Goal: Task Accomplishment & Management: Use online tool/utility

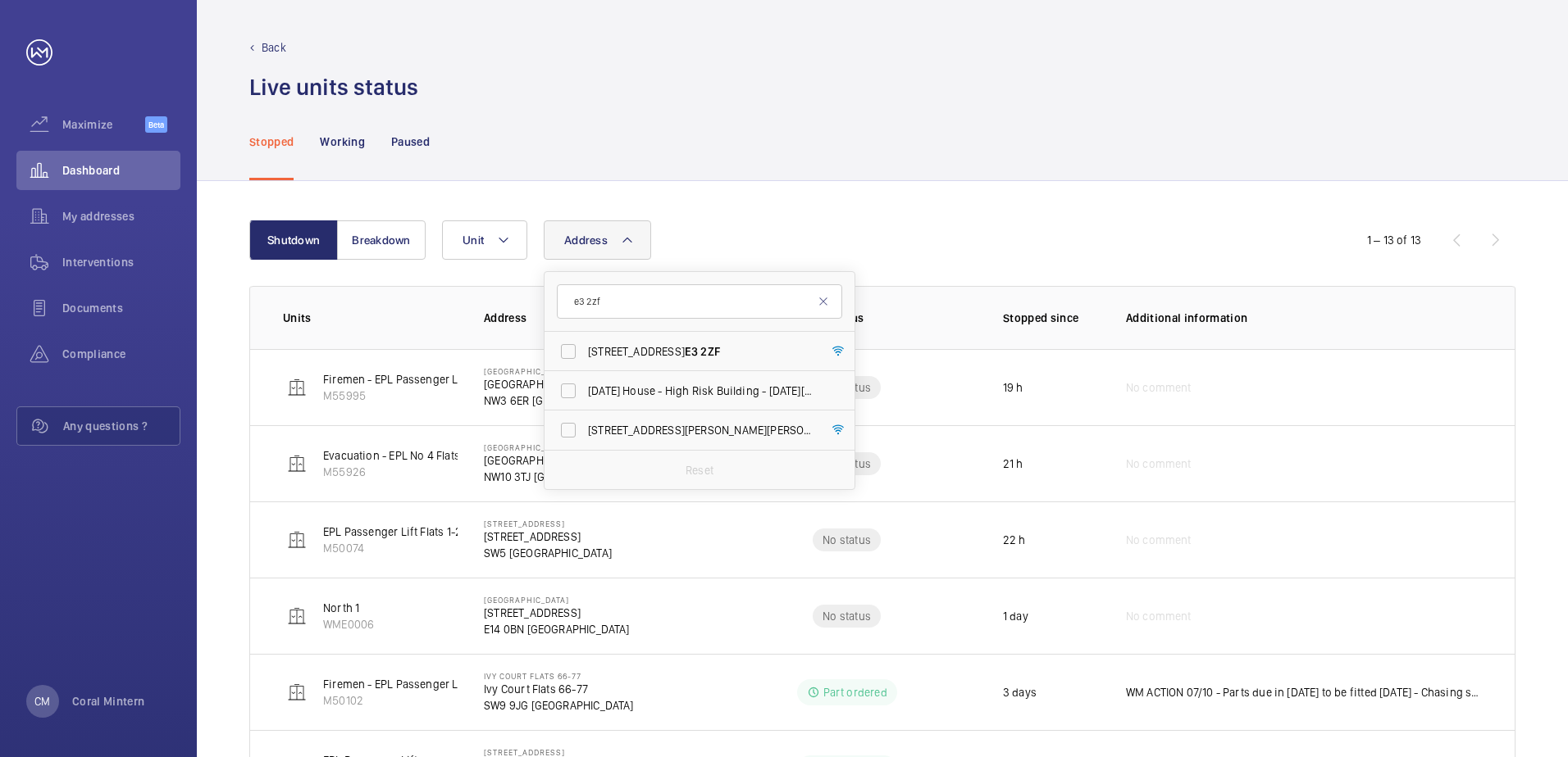
click at [577, 291] on input "e3 2zf" at bounding box center [699, 301] width 285 height 34
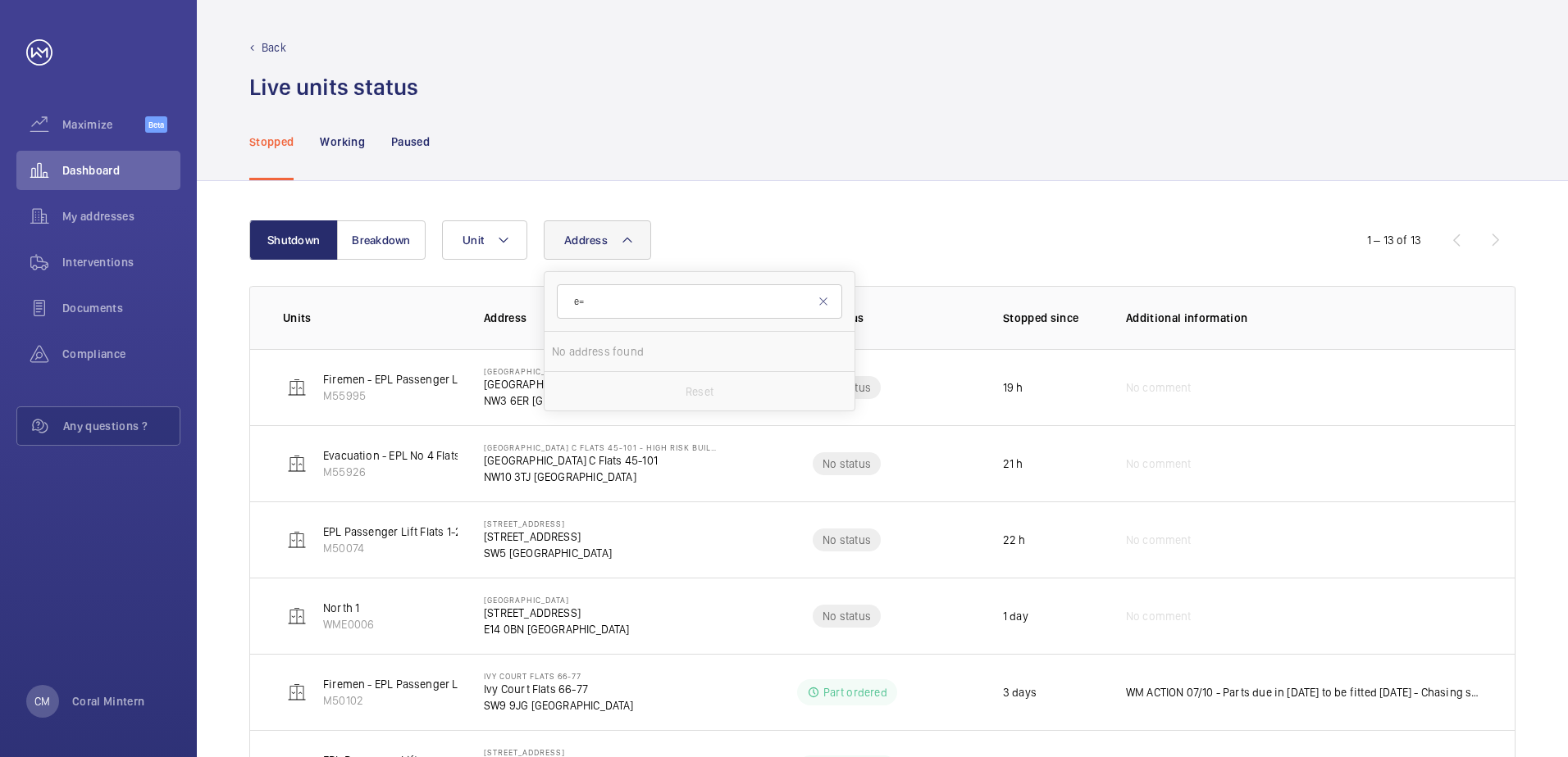
type input "e"
type input "[PERSON_NAME]"
click at [656, 365] on div at bounding box center [699, 459] width 310 height 254
click at [657, 365] on label "[PERSON_NAME] Place - [PERSON_NAME][GEOGRAPHIC_DATA]" at bounding box center [687, 351] width 285 height 39
click at [585, 365] on input "[PERSON_NAME] Place - [PERSON_NAME][GEOGRAPHIC_DATA]" at bounding box center [568, 352] width 32 height 32
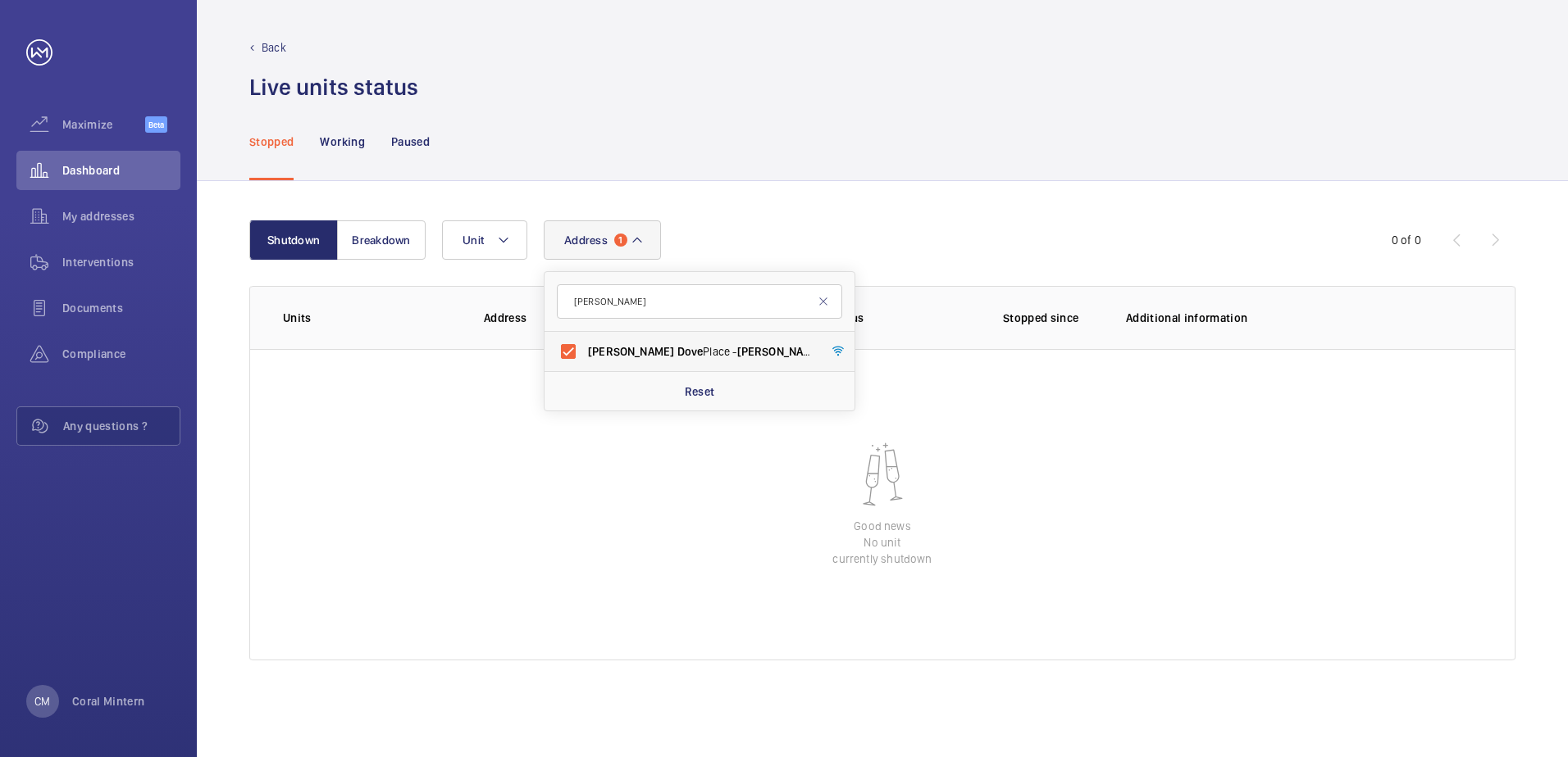
click at [657, 362] on label "[PERSON_NAME] Place - [PERSON_NAME][GEOGRAPHIC_DATA]" at bounding box center [687, 351] width 285 height 39
click at [585, 362] on input "[PERSON_NAME] Place - [PERSON_NAME][GEOGRAPHIC_DATA]" at bounding box center [568, 352] width 32 height 32
checkbox input "false"
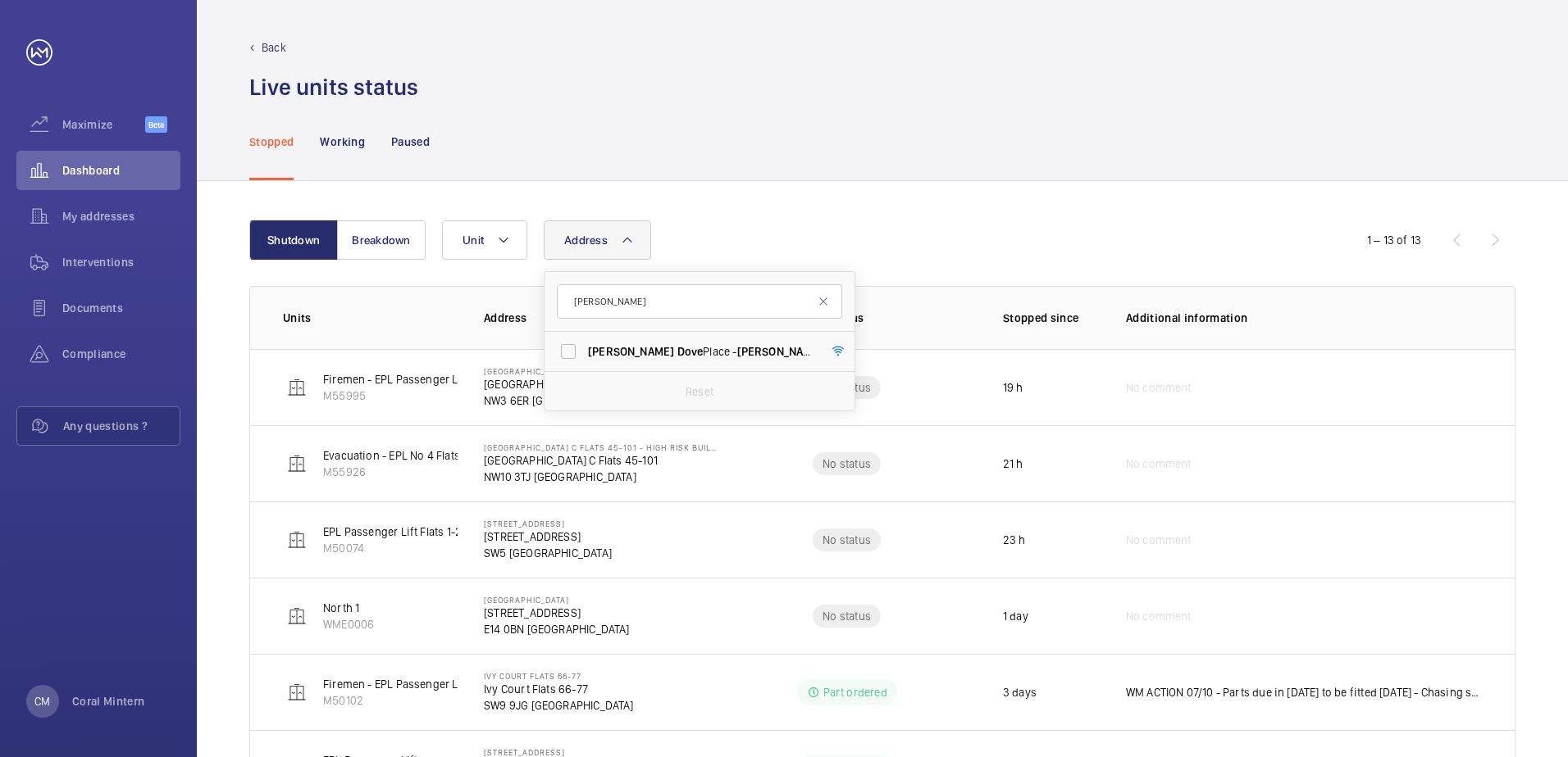
click at [864, 136] on div "Stopped Working Paused" at bounding box center [881, 141] width 1266 height 78
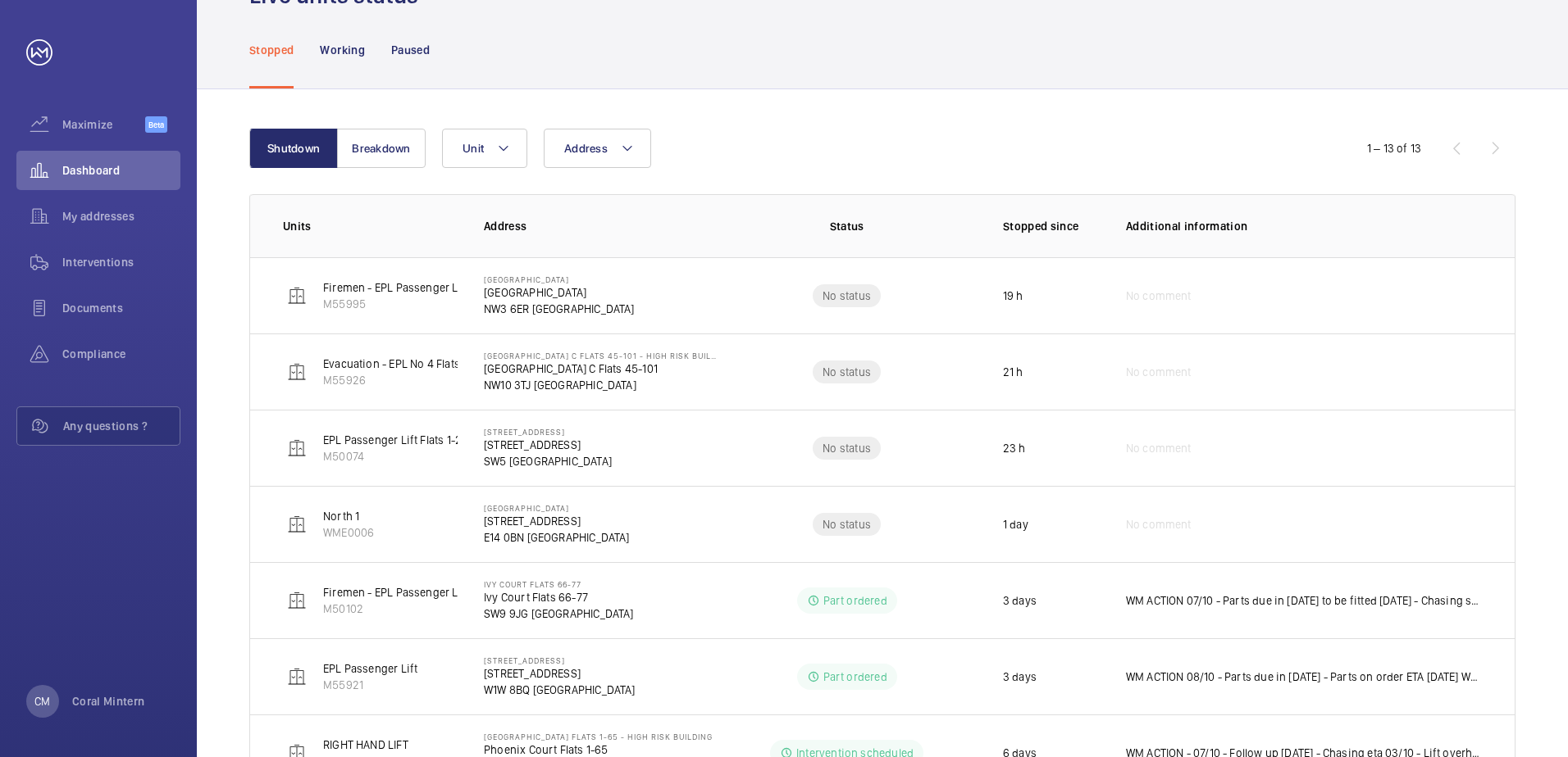
scroll to position [82, 0]
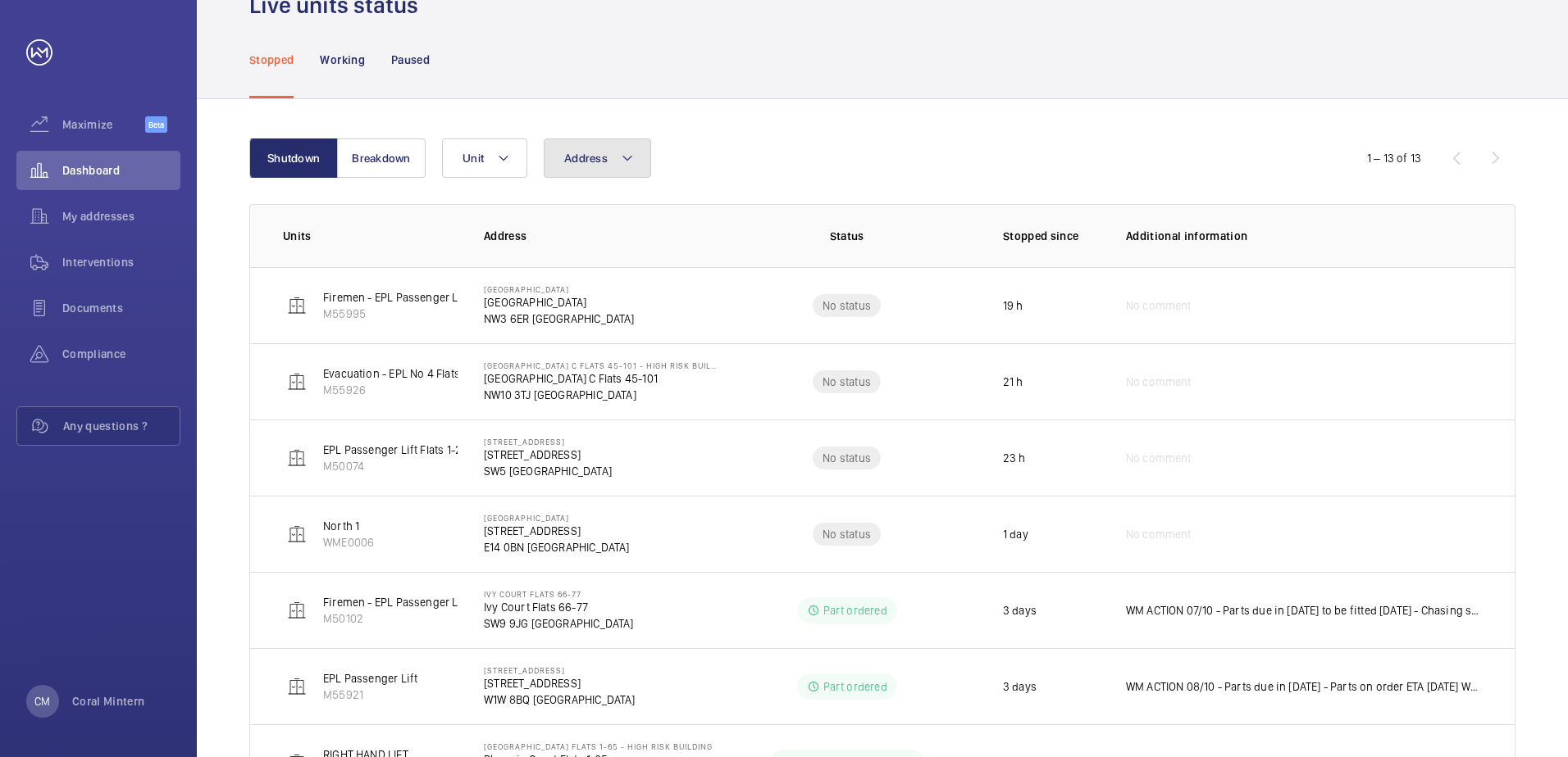
click at [599, 172] on button "Address" at bounding box center [597, 157] width 108 height 39
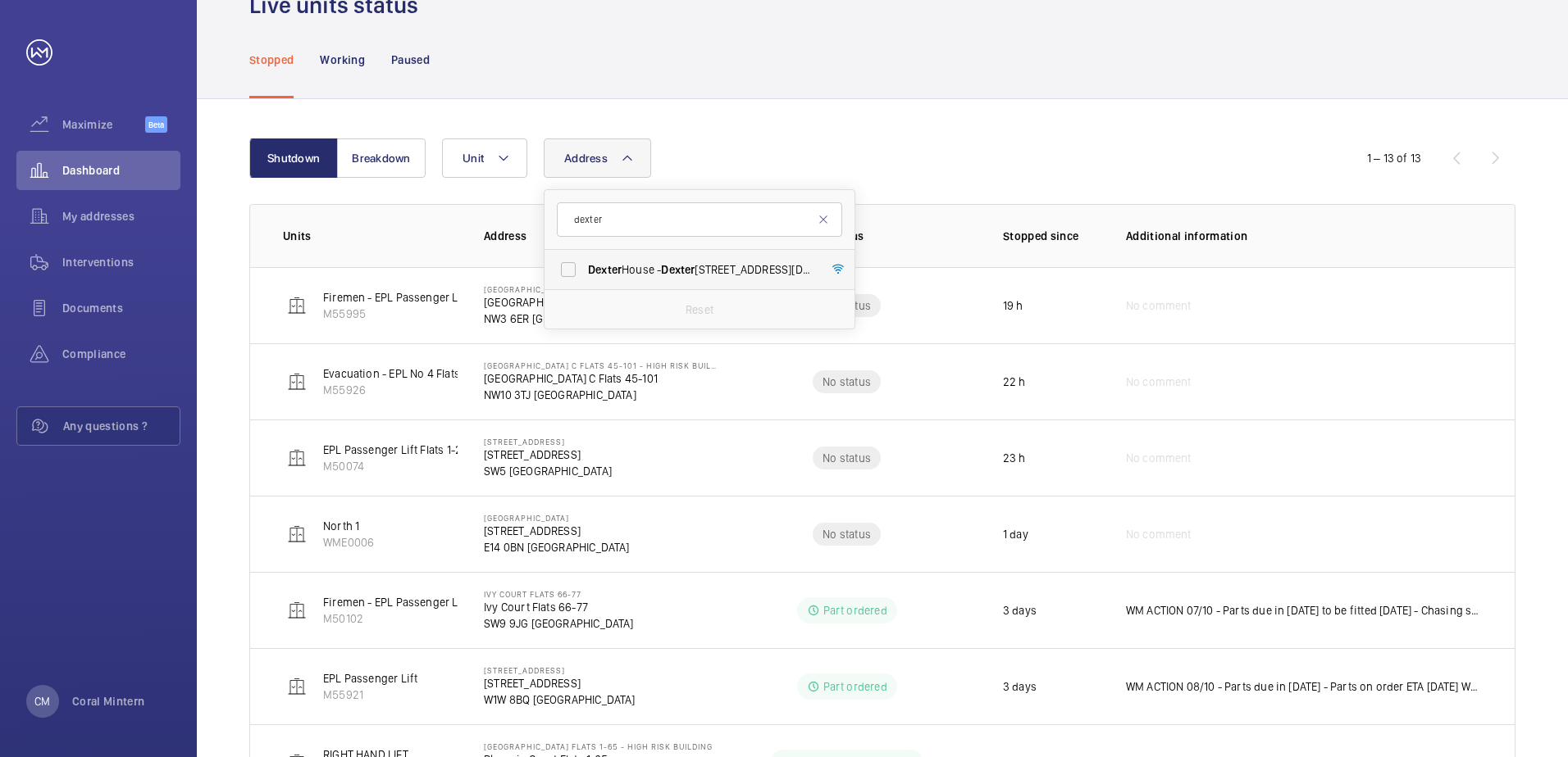
type input "dexter"
click at [714, 277] on label "[STREET_ADDRESS][DATE]" at bounding box center [687, 269] width 285 height 39
click at [585, 277] on input "[STREET_ADDRESS][DATE]" at bounding box center [568, 270] width 32 height 32
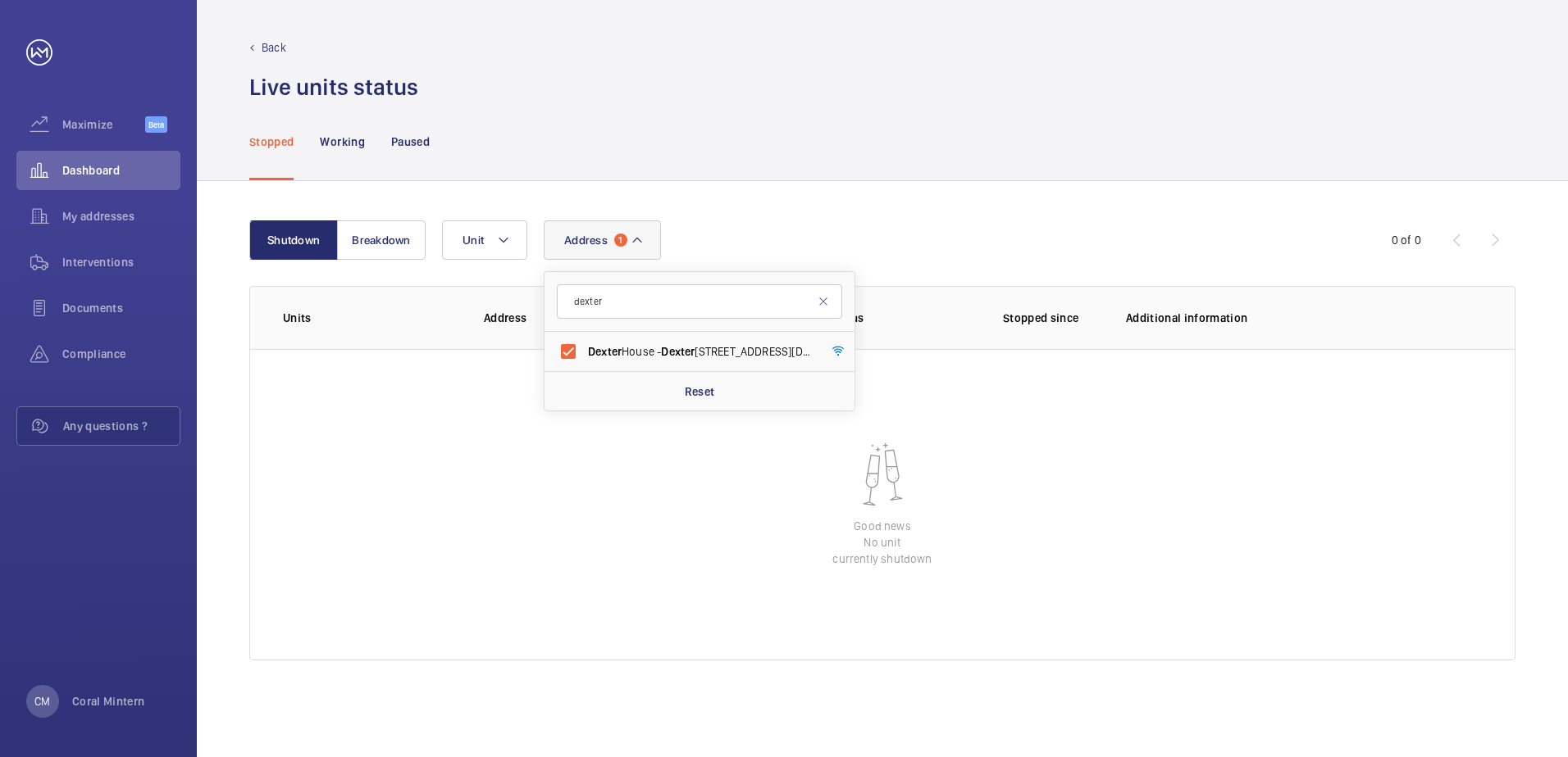
drag, startPoint x: 645, startPoint y: 348, endPoint x: 665, endPoint y: 307, distance: 45.6
click at [644, 348] on span "[STREET_ADDRESS][DATE]" at bounding box center [700, 351] width 225 height 16
click at [585, 348] on input "[STREET_ADDRESS][DATE]" at bounding box center [568, 352] width 32 height 32
checkbox input "false"
